Goal: Task Accomplishment & Management: Manage account settings

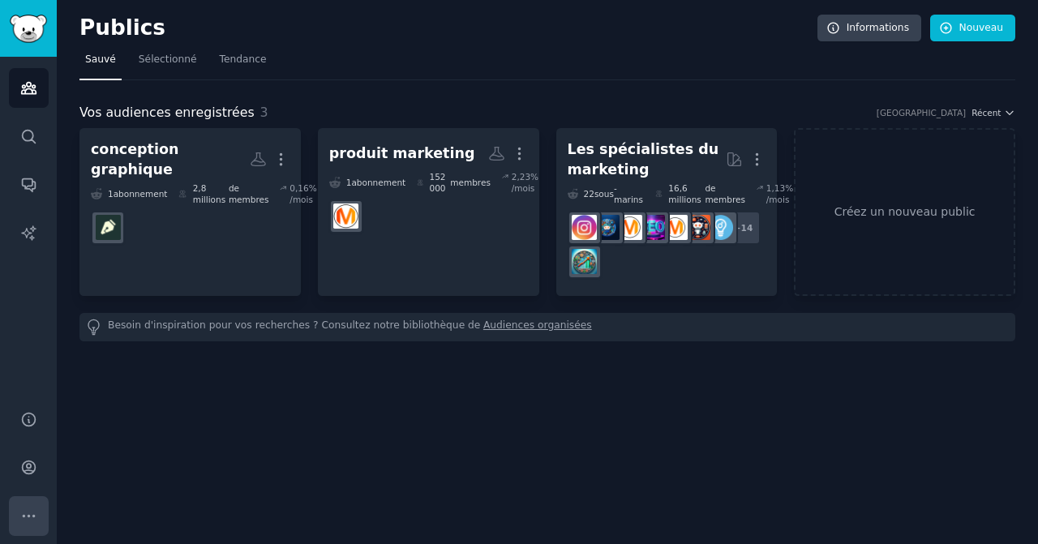
click at [26, 513] on icon "Barre latérale" at bounding box center [28, 515] width 17 height 17
click at [39, 459] on link "Compte" at bounding box center [29, 467] width 40 height 40
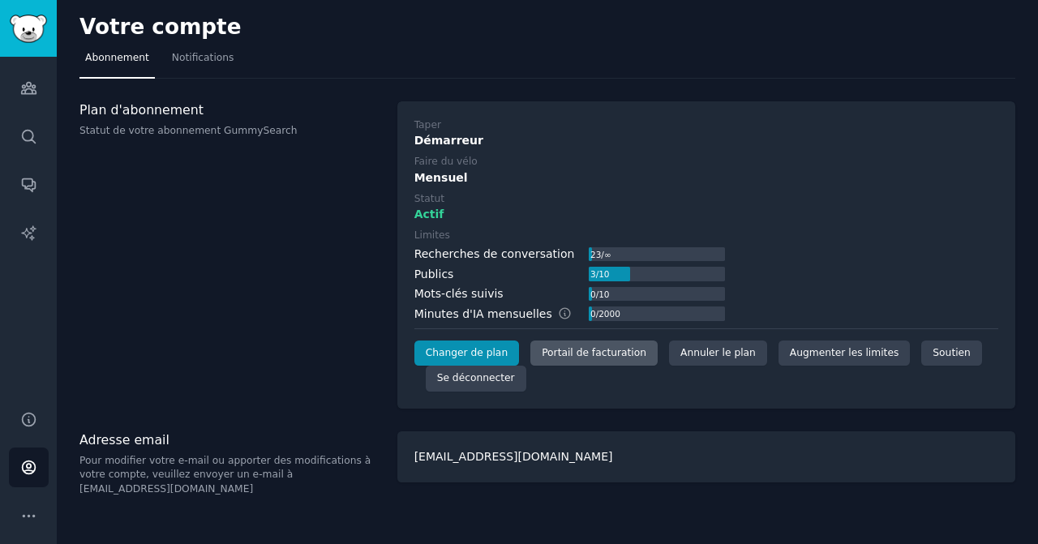
click at [567, 352] on font "Portail de facturation" at bounding box center [593, 352] width 105 height 11
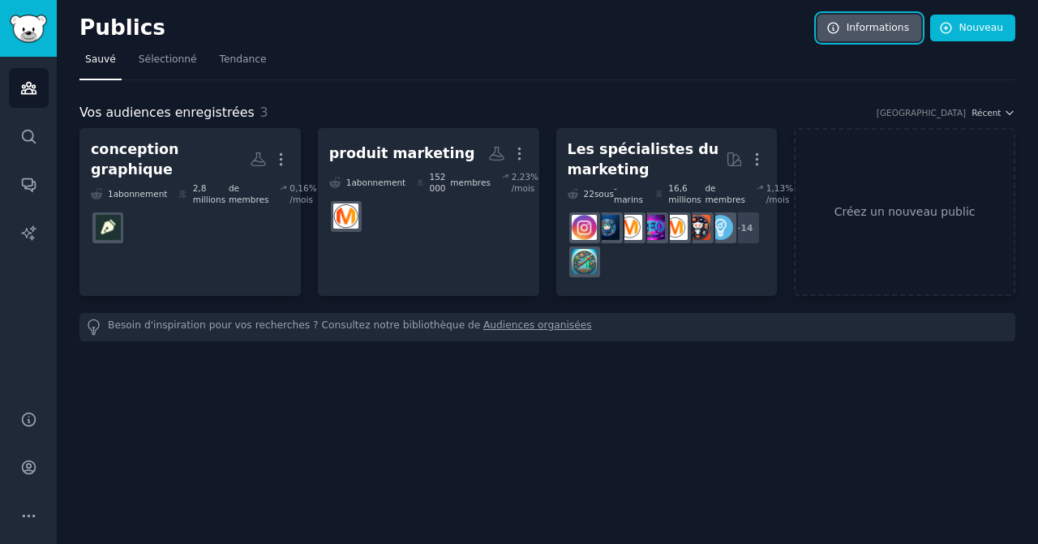
click at [857, 28] on font "Informations" at bounding box center [877, 27] width 62 height 11
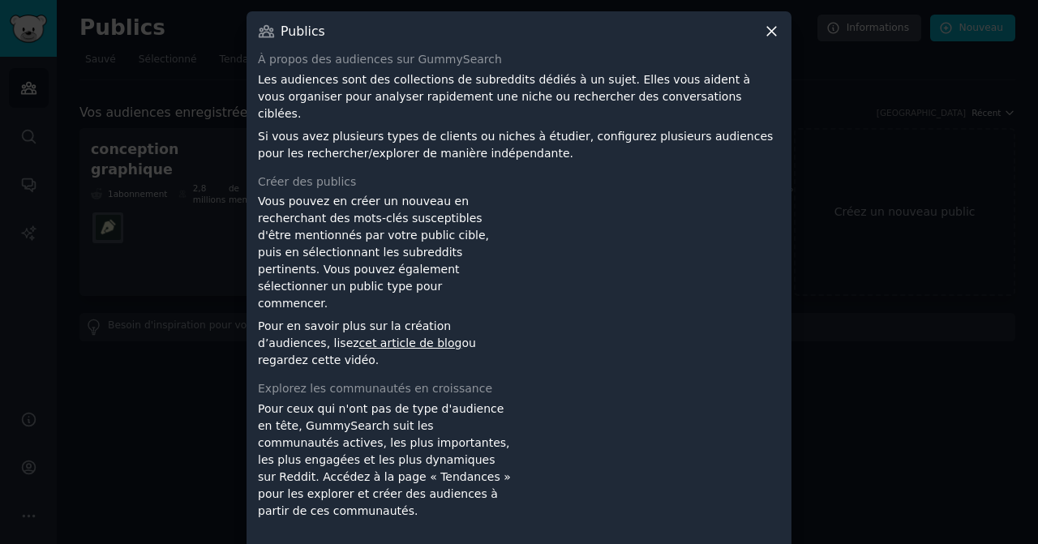
click at [777, 35] on icon at bounding box center [771, 31] width 17 height 17
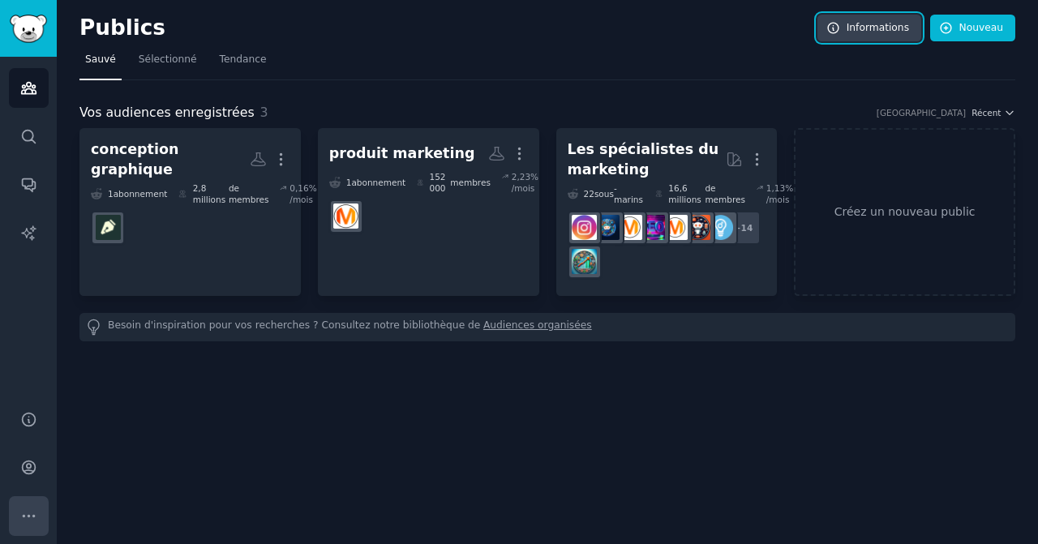
click at [26, 508] on icon "Barre latérale" at bounding box center [28, 515] width 17 height 17
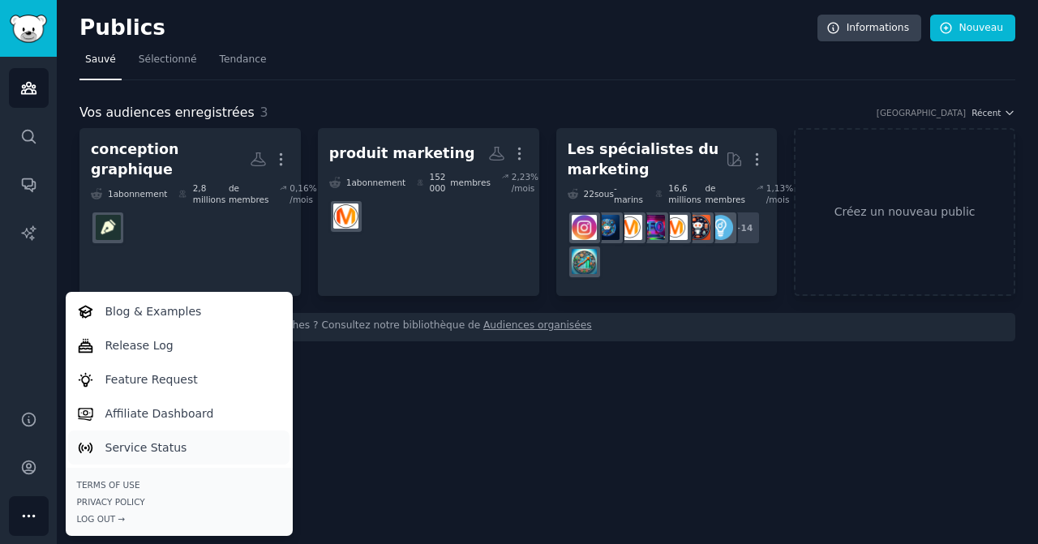
click at [109, 443] on p "Service Status" at bounding box center [146, 447] width 82 height 17
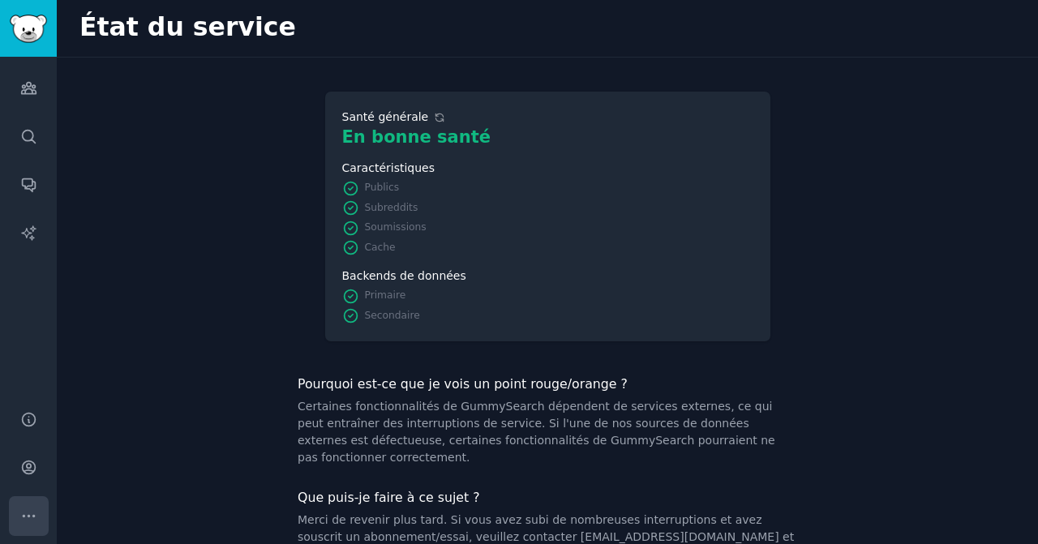
click at [33, 510] on icon "Barre latérale" at bounding box center [28, 515] width 17 height 17
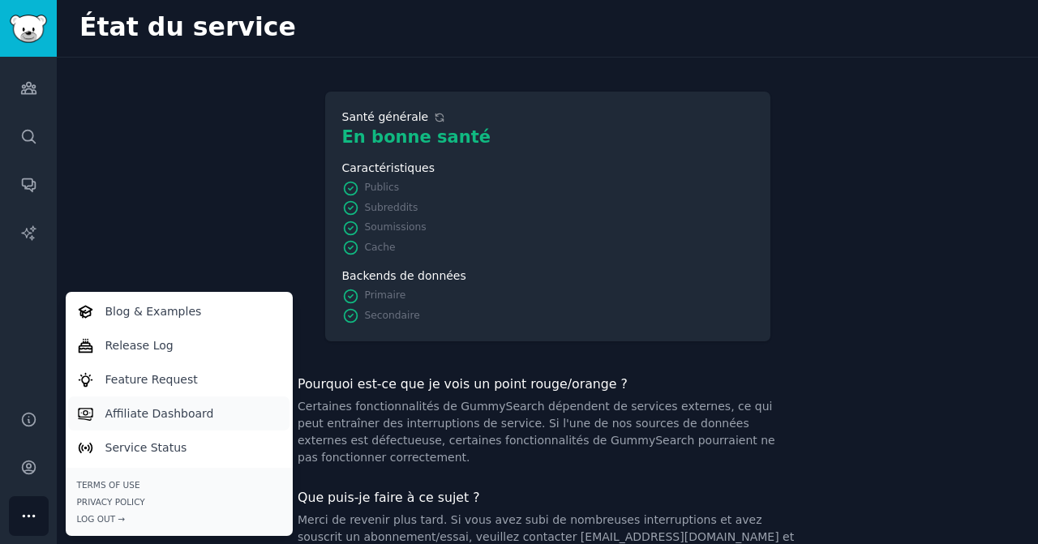
click at [135, 413] on p "Affiliate Dashboard" at bounding box center [159, 413] width 109 height 17
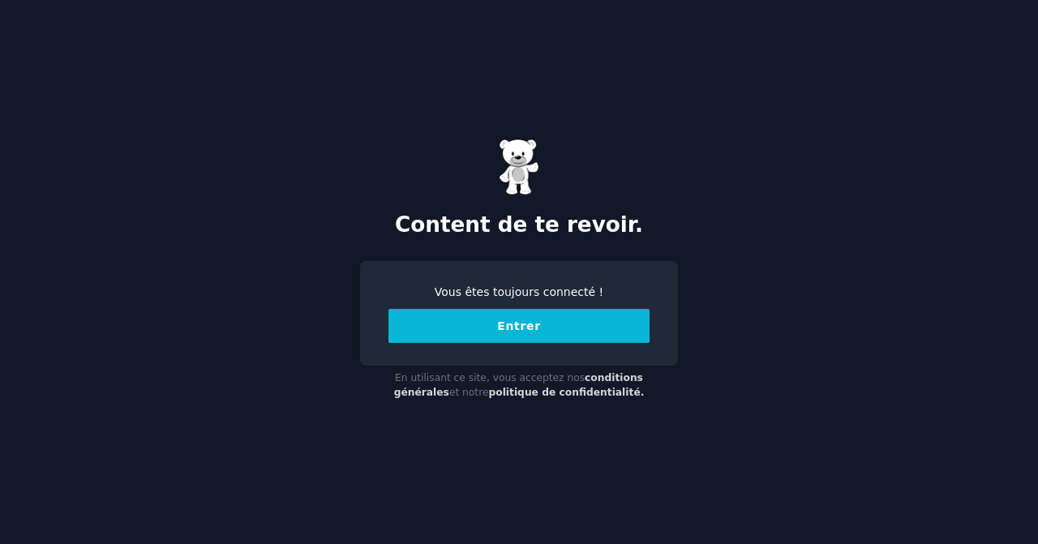
click at [528, 326] on font "Entrer" at bounding box center [519, 325] width 44 height 13
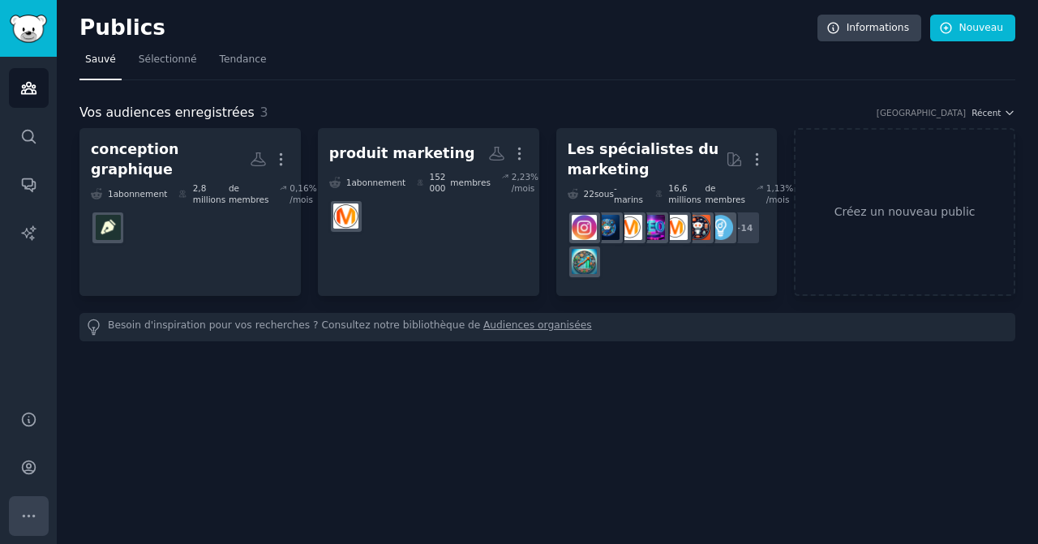
click at [29, 503] on button "Plus" at bounding box center [29, 516] width 40 height 40
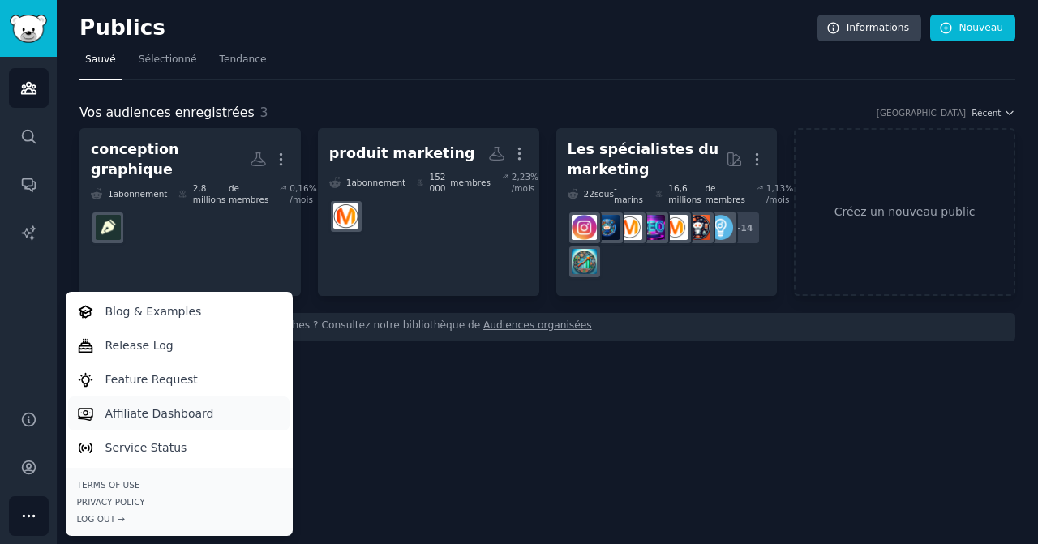
click at [149, 413] on p "Affiliate Dashboard" at bounding box center [159, 413] width 109 height 17
click at [11, 315] on div "Publics Recherche Conversations Rapports d'IA" at bounding box center [28, 224] width 57 height 334
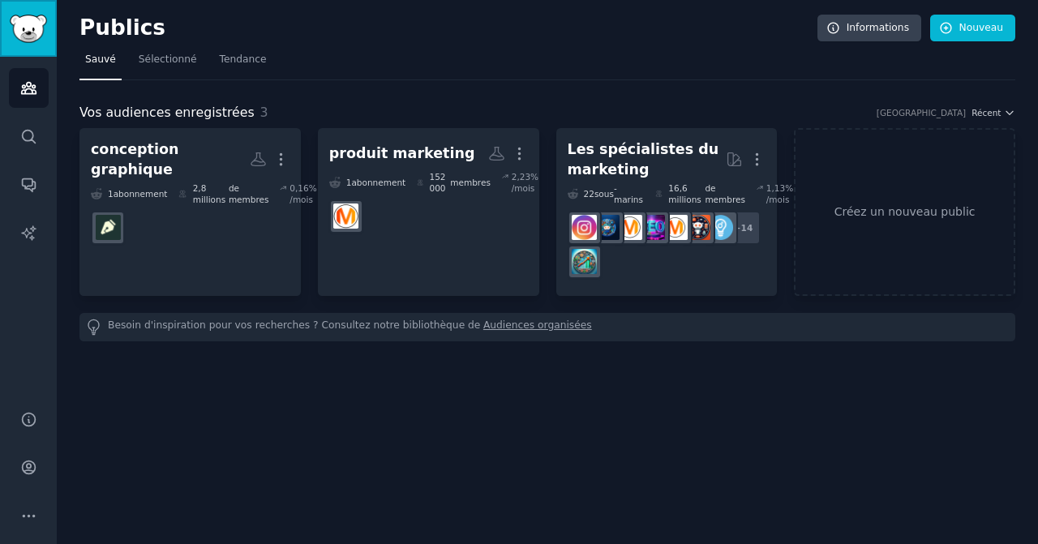
click at [19, 32] on img "Barre latérale" at bounding box center [28, 29] width 37 height 28
click at [32, 22] on img "Barre latérale" at bounding box center [28, 29] width 37 height 28
click at [28, 180] on icon "Barre latérale" at bounding box center [28, 184] width 17 height 17
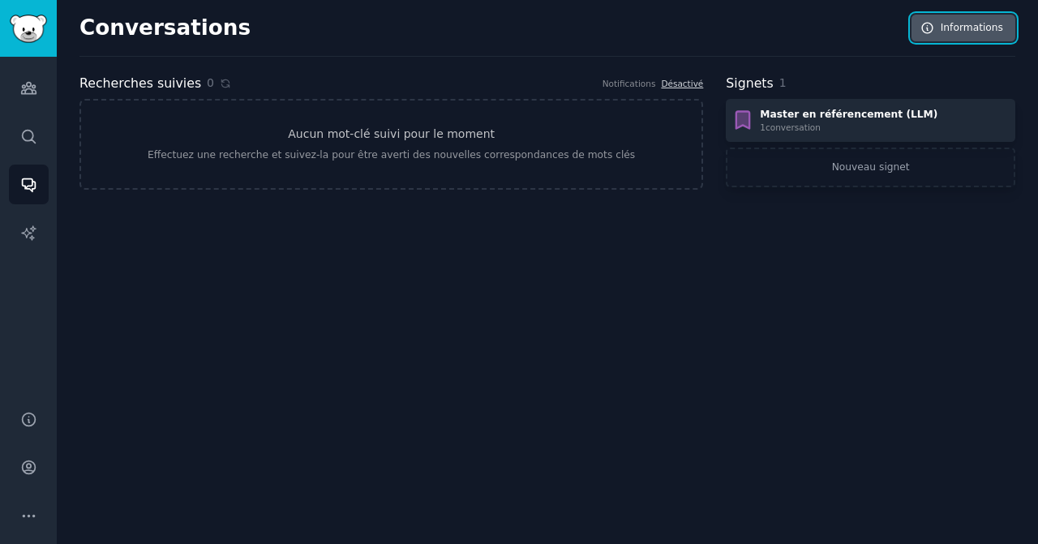
click at [962, 27] on font "Informations" at bounding box center [971, 27] width 62 height 11
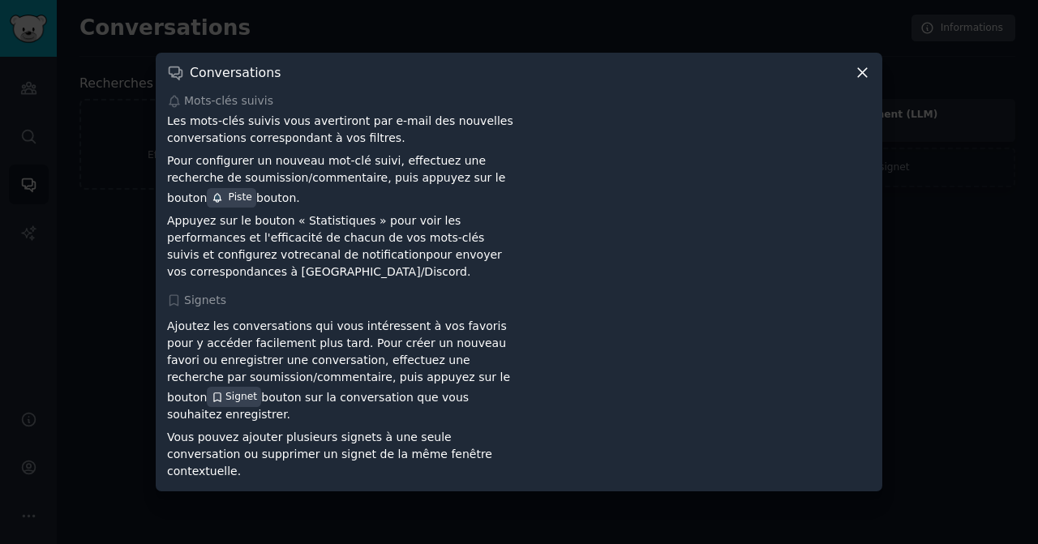
click at [865, 81] on icon at bounding box center [862, 72] width 17 height 17
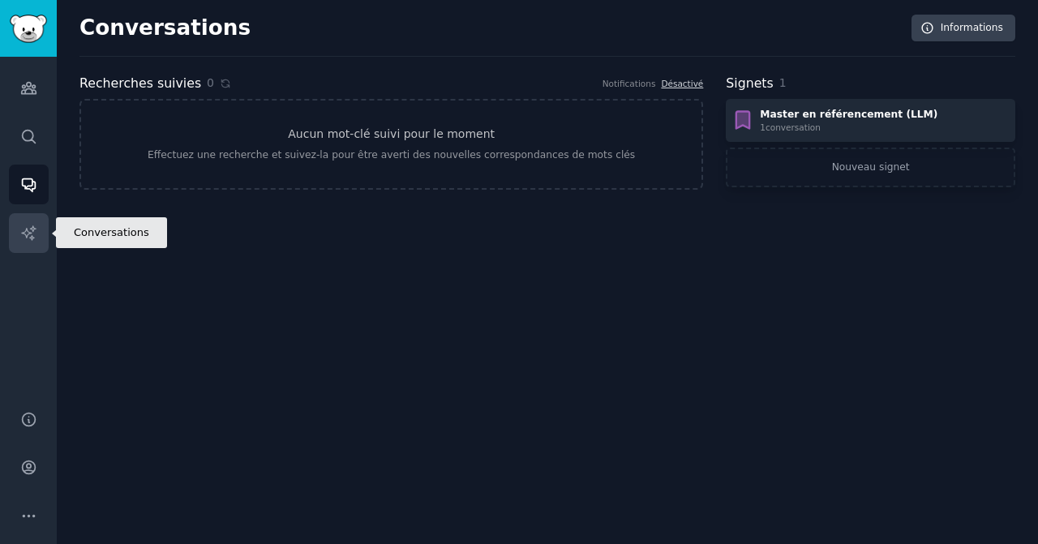
click at [28, 227] on icon "Barre latérale" at bounding box center [28, 233] width 17 height 17
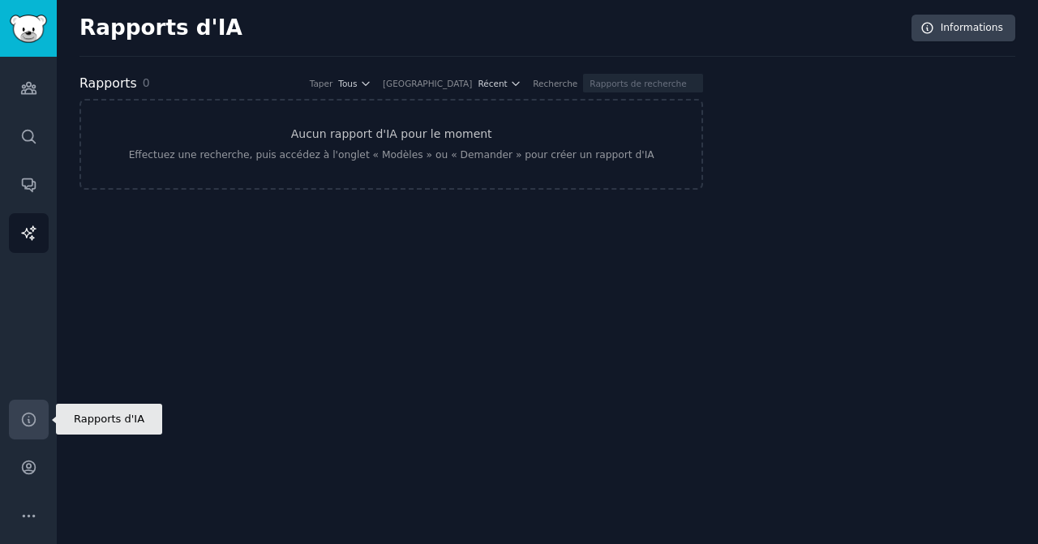
click at [30, 418] on icon "Barre latérale" at bounding box center [28, 419] width 17 height 17
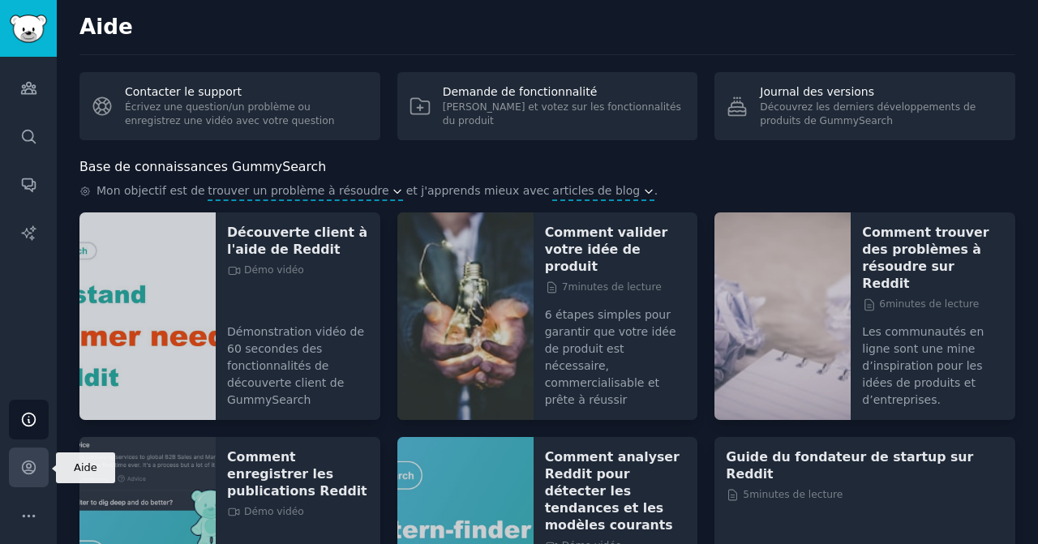
click at [31, 463] on icon "Barre latérale" at bounding box center [28, 467] width 17 height 17
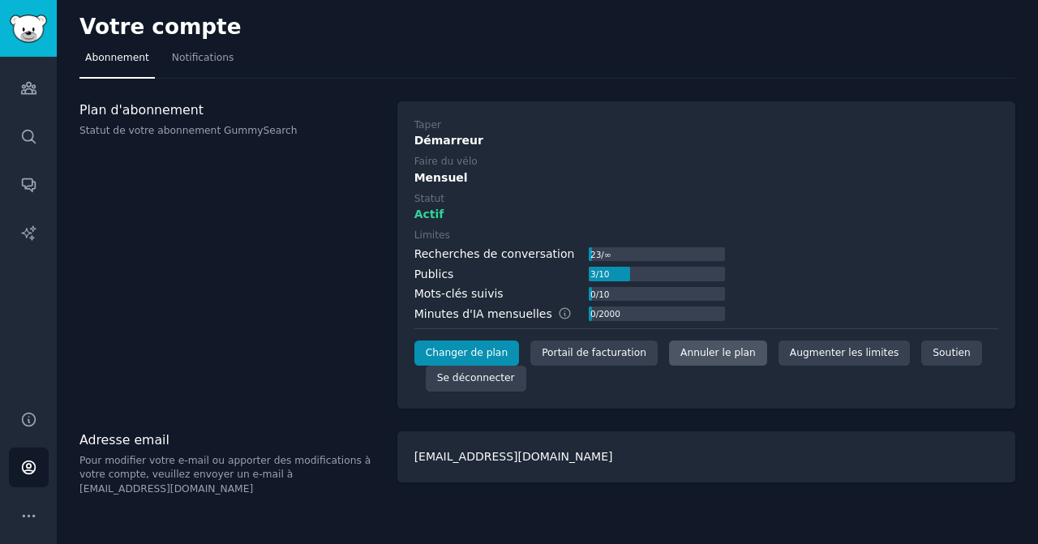
click at [691, 350] on font "Annuler le plan" at bounding box center [717, 352] width 75 height 11
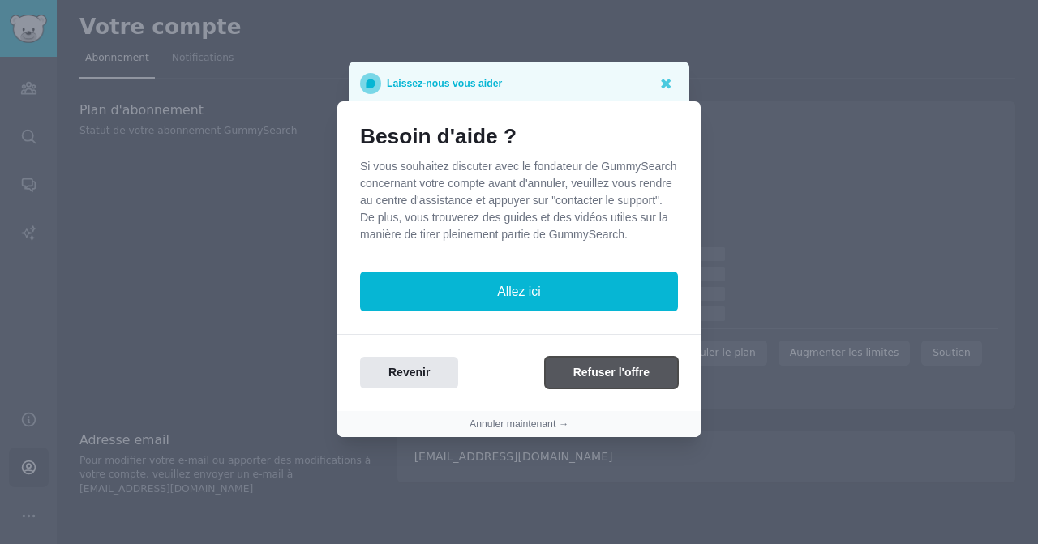
click at [602, 379] on font "Refuser l'offre" at bounding box center [611, 372] width 76 height 13
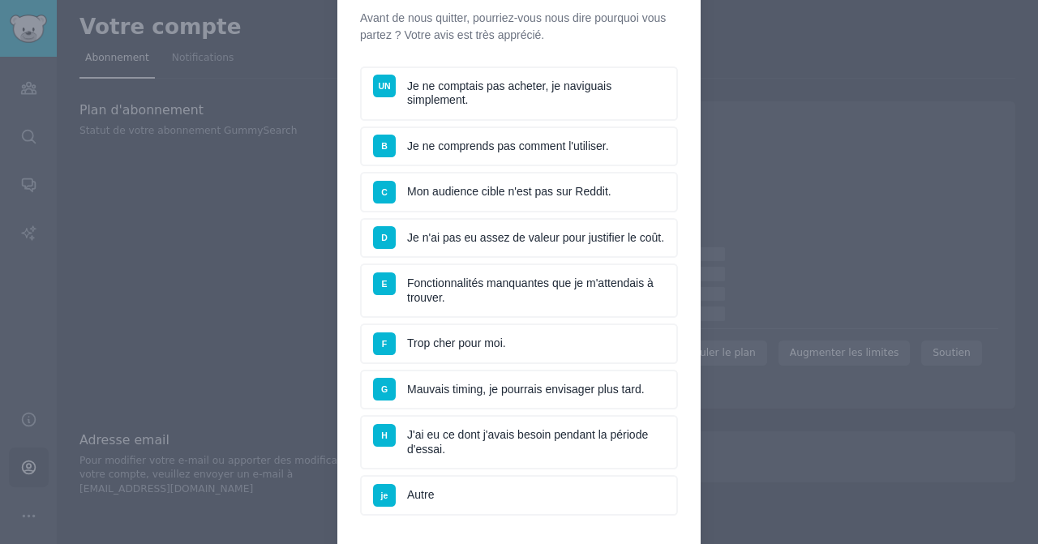
scroll to position [126, 0]
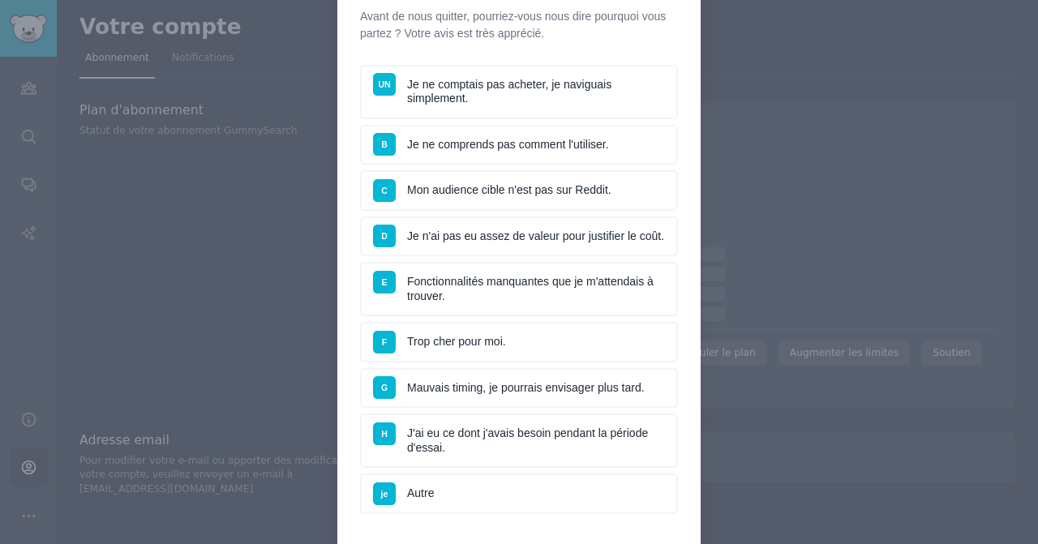
click at [514, 193] on li "C Mon audience cible n'est pas sur Reddit." at bounding box center [519, 190] width 318 height 41
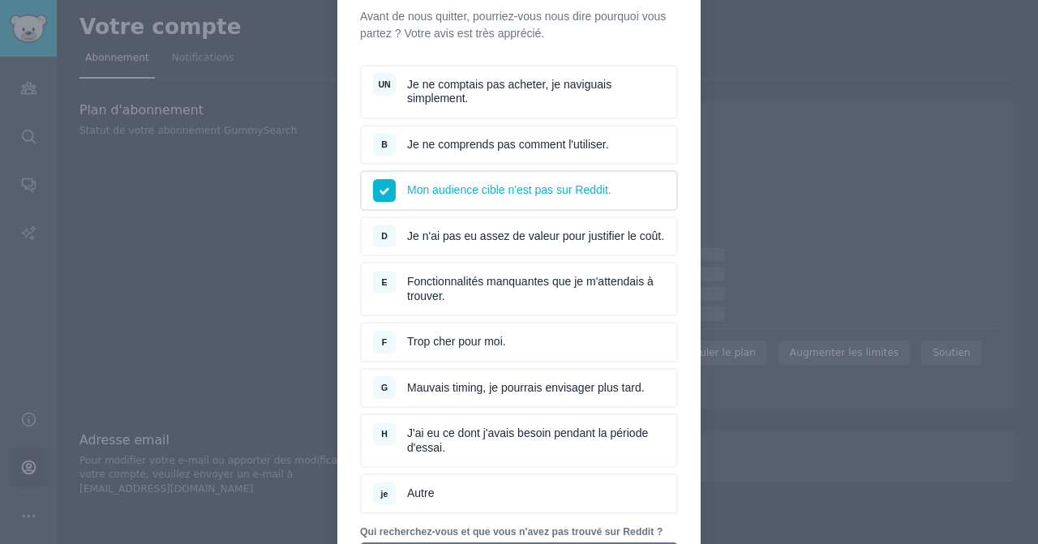
scroll to position [391, 0]
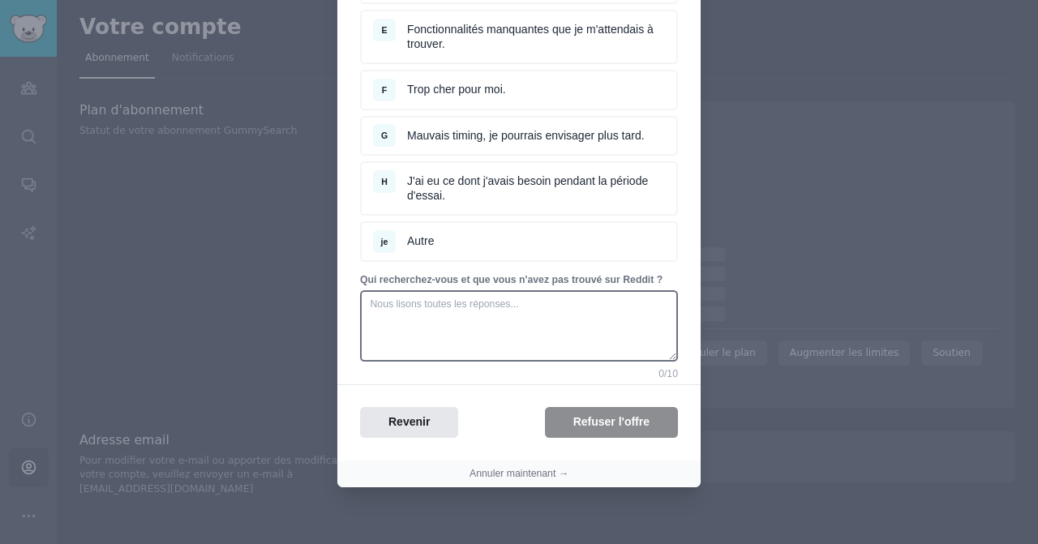
click at [588, 424] on div "Revenir Refuser l'offre" at bounding box center [518, 423] width 363 height 32
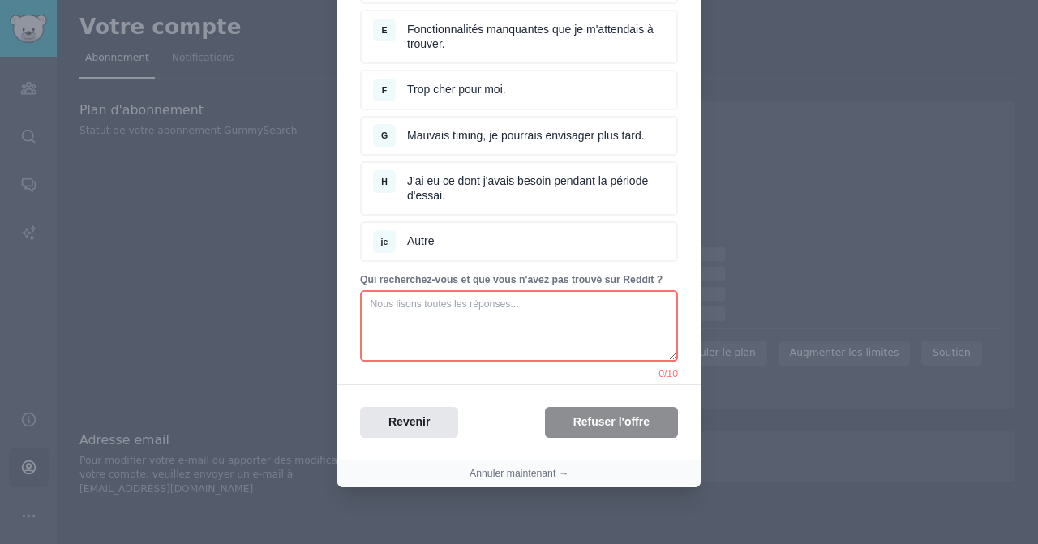
click at [524, 310] on textarea at bounding box center [519, 325] width 318 height 71
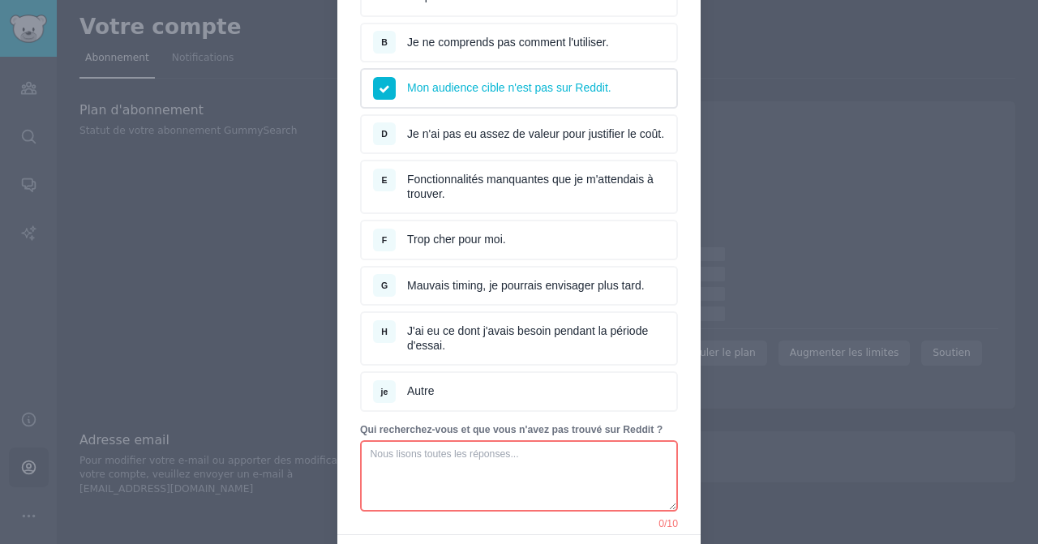
scroll to position [181, 0]
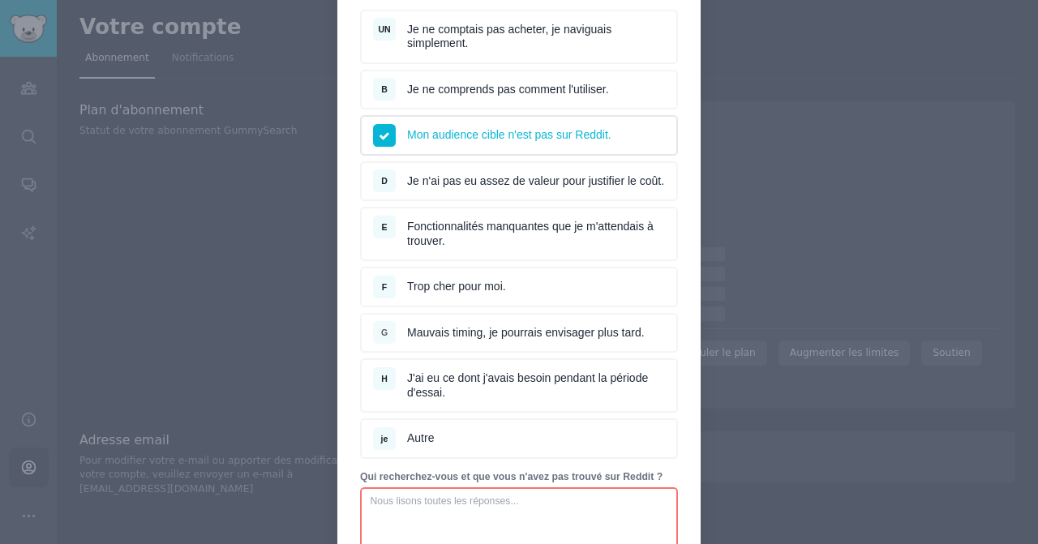
click at [378, 344] on span "G" at bounding box center [384, 332] width 23 height 23
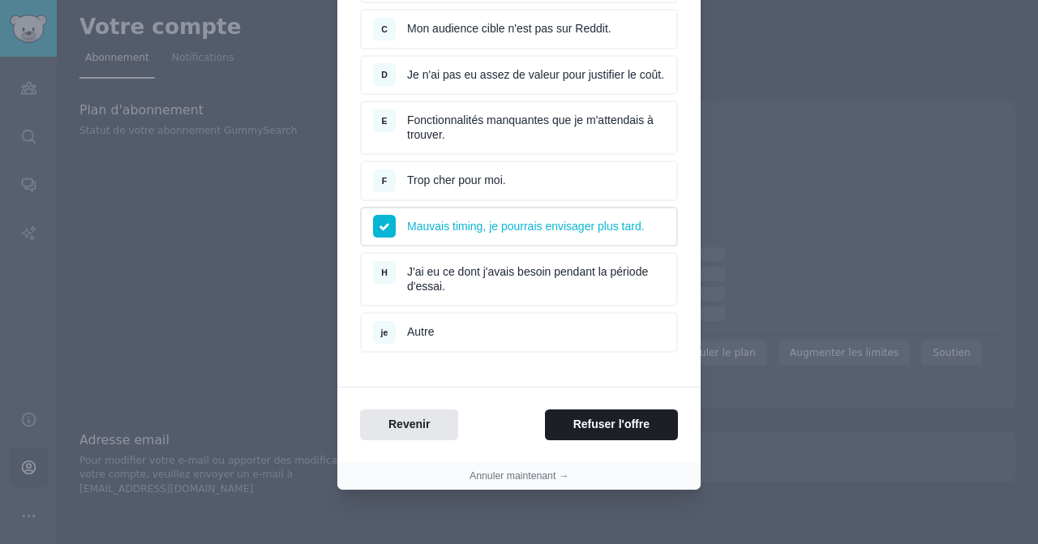
scroll to position [291, 0]
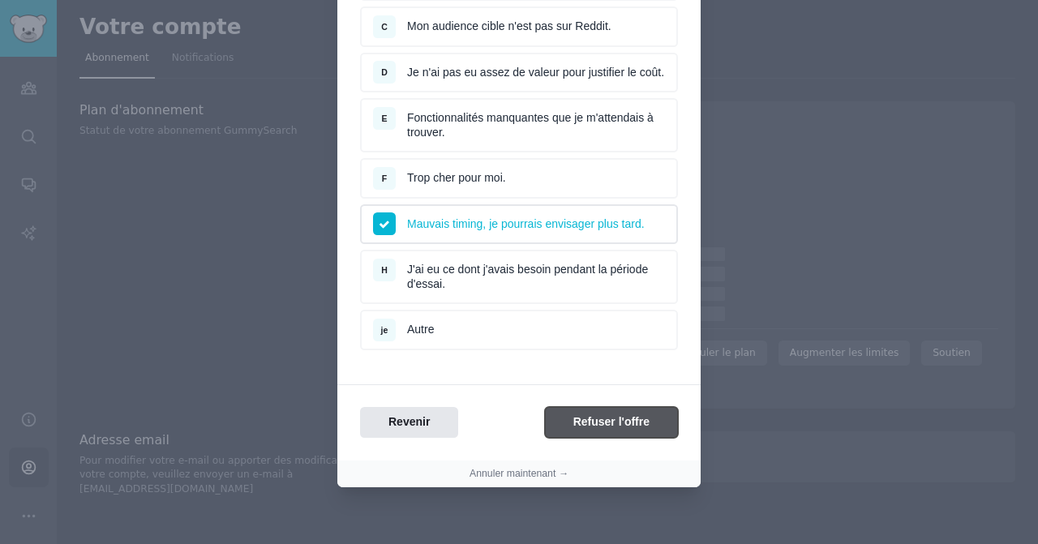
click at [582, 428] on font "Refuser l'offre" at bounding box center [611, 421] width 76 height 13
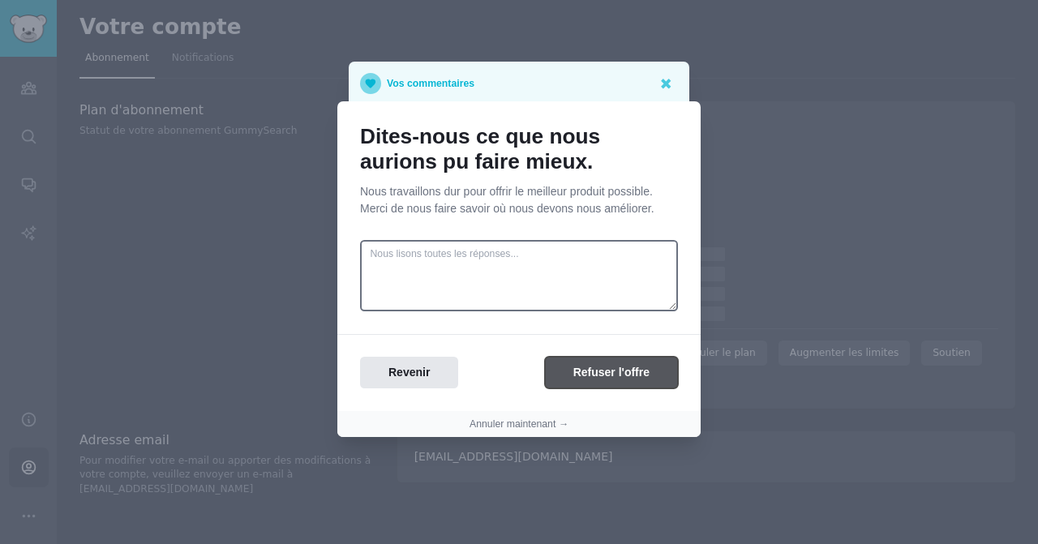
scroll to position [0, 0]
click at [580, 378] on font "Refuser l'offre" at bounding box center [611, 372] width 76 height 13
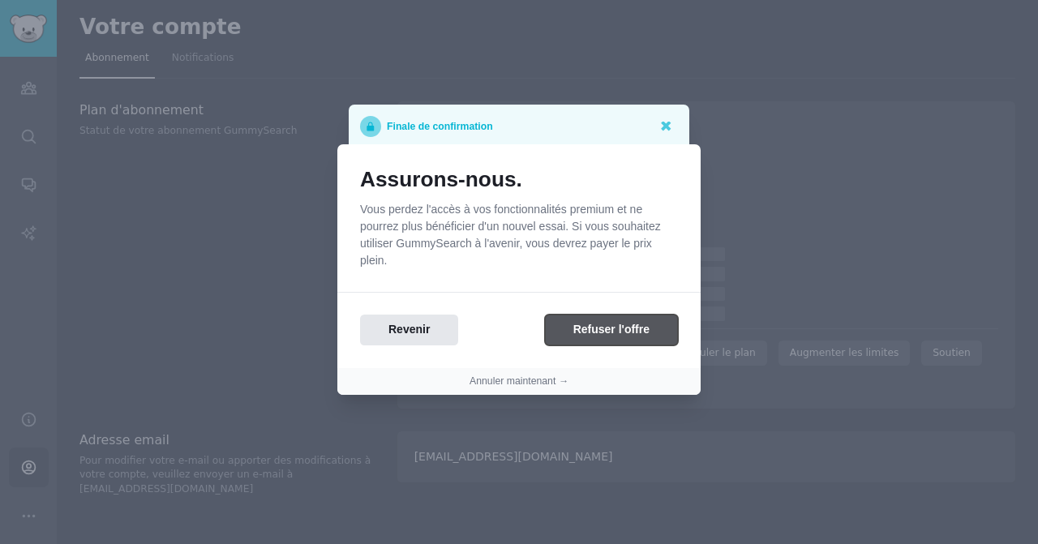
click at [575, 327] on font "Refuser l'offre" at bounding box center [611, 329] width 76 height 13
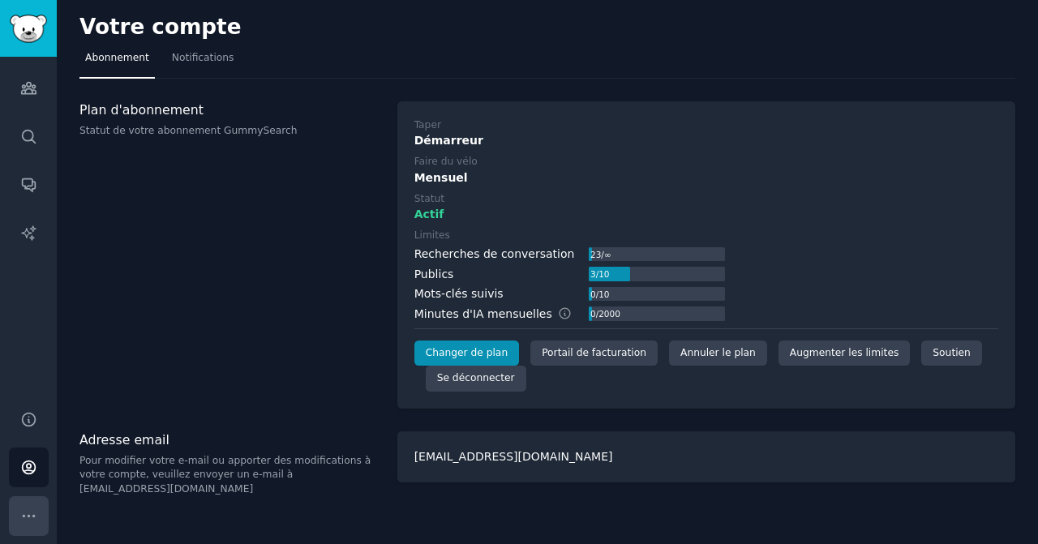
click at [25, 511] on icon "Barre latérale" at bounding box center [28, 515] width 17 height 17
click at [29, 463] on icon "Barre latérale" at bounding box center [28, 467] width 13 height 13
click at [585, 350] on font "Portail de facturation" at bounding box center [593, 352] width 105 height 11
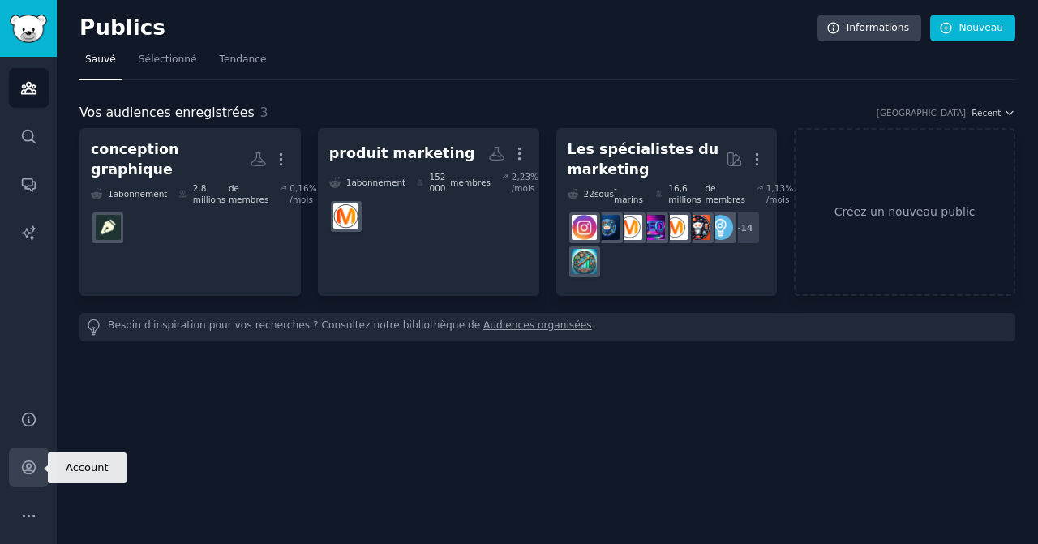
click at [31, 469] on icon "Barre latérale" at bounding box center [28, 467] width 17 height 17
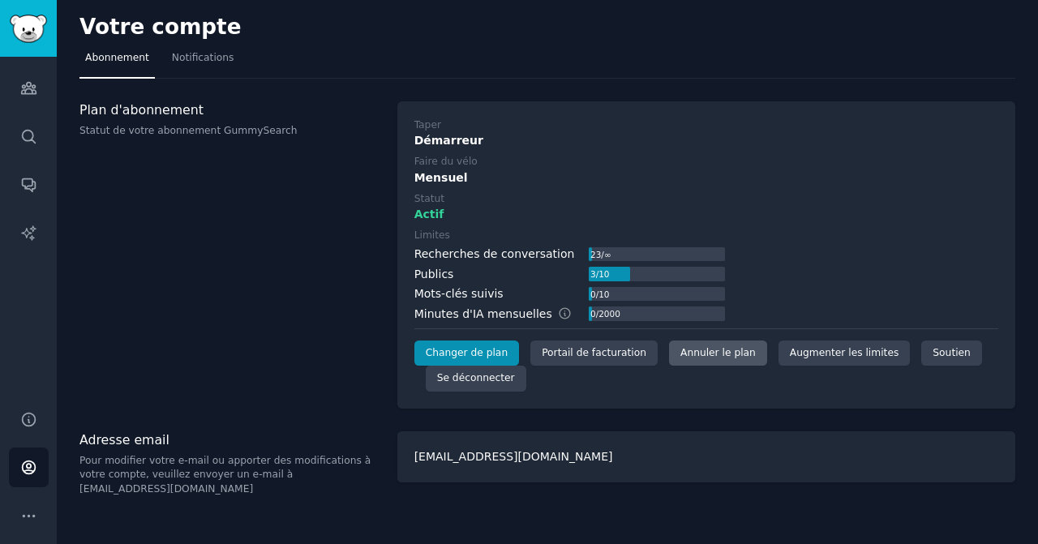
click at [683, 352] on font "Annuler le plan" at bounding box center [717, 352] width 75 height 11
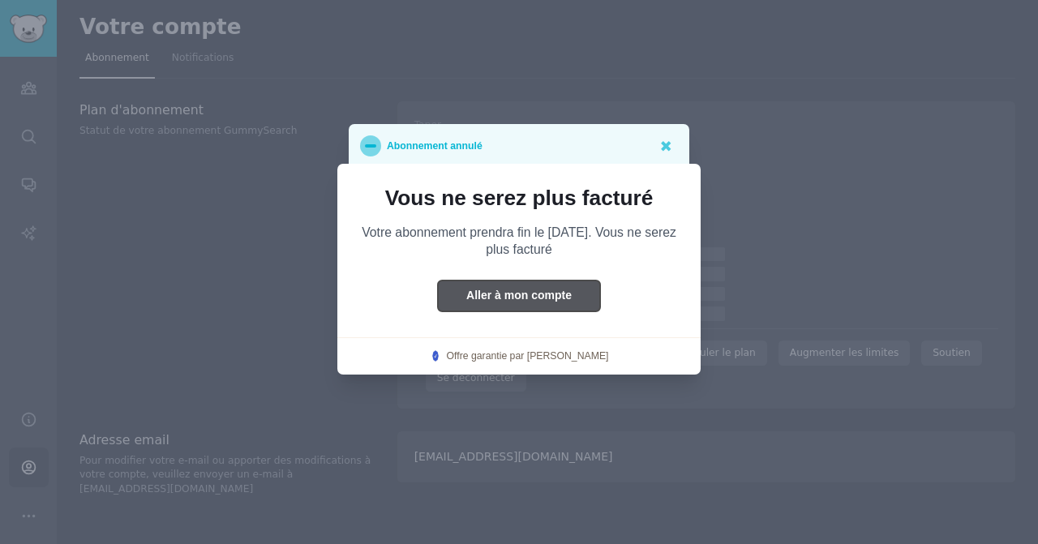
click at [530, 288] on button "Aller à mon compte" at bounding box center [519, 296] width 162 height 32
